Goal: Go to known website: Access a specific website the user already knows

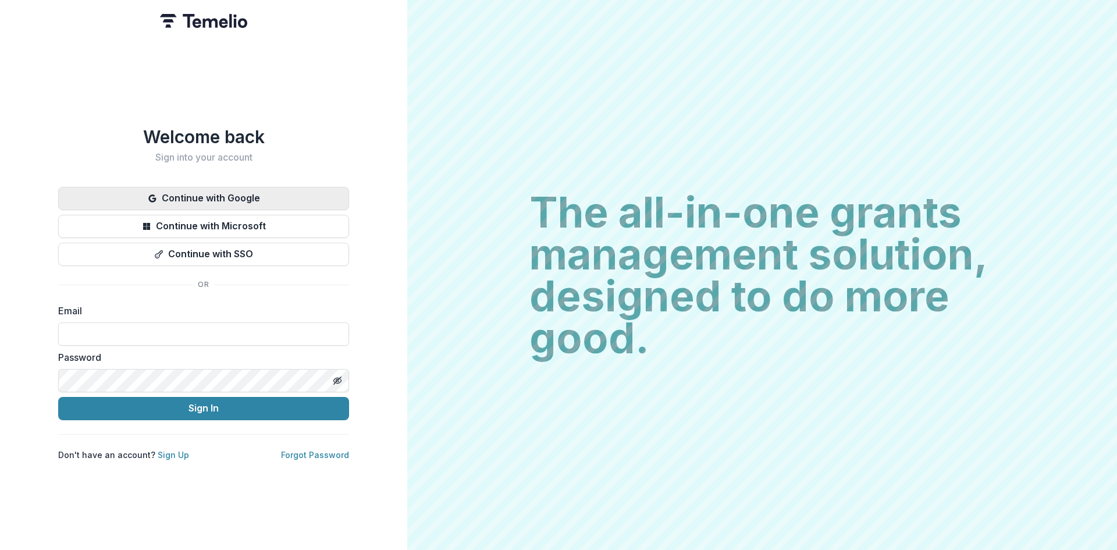
click at [224, 192] on button "Continue with Google" at bounding box center [203, 198] width 291 height 23
